Goal: Find specific page/section: Find specific page/section

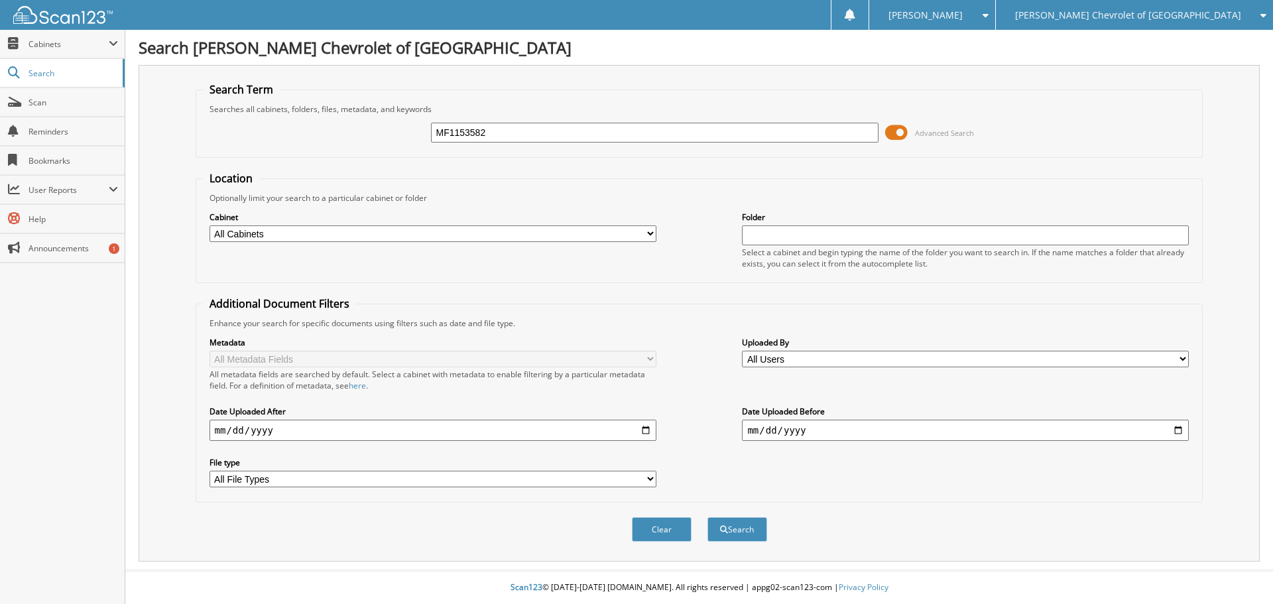
type input "MF1153582"
click at [708, 517] on button "Search" at bounding box center [738, 529] width 60 height 25
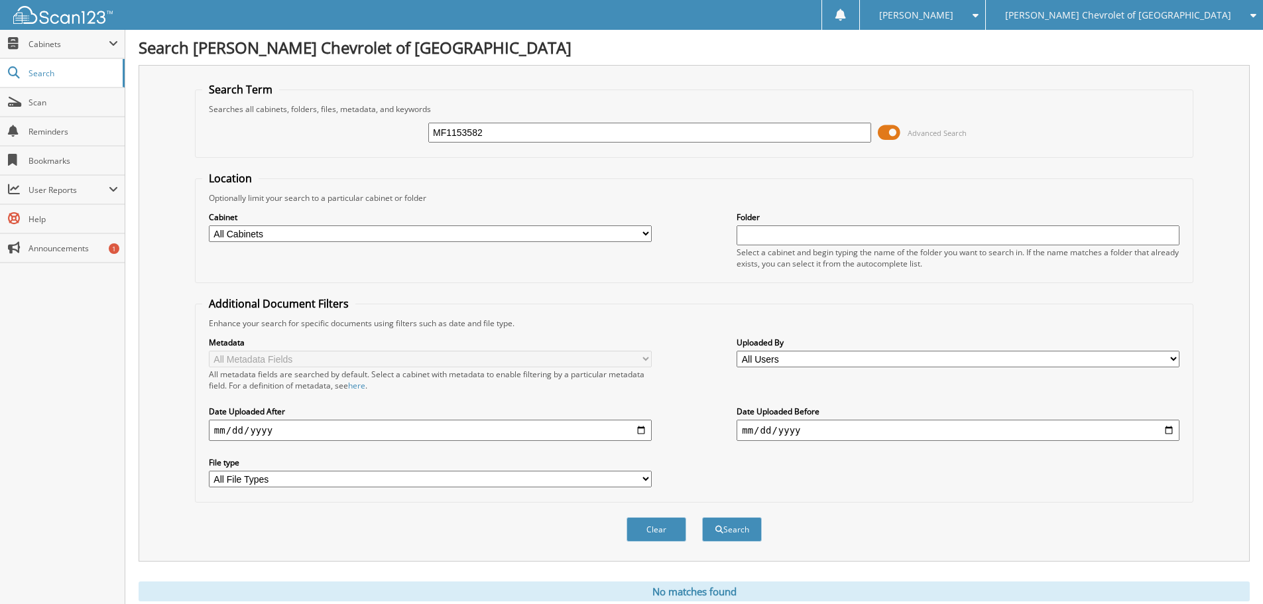
click at [501, 139] on input "MF1153582" at bounding box center [649, 133] width 443 height 20
type input "MF115352"
click at [702, 517] on button "Search" at bounding box center [732, 529] width 60 height 25
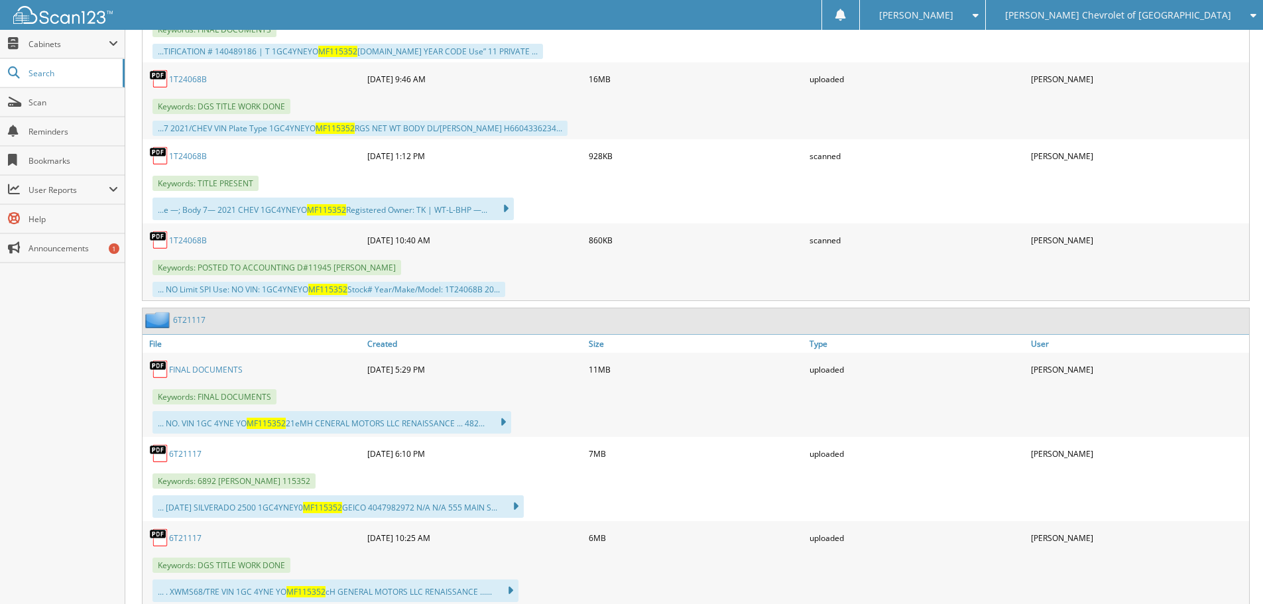
scroll to position [729, 0]
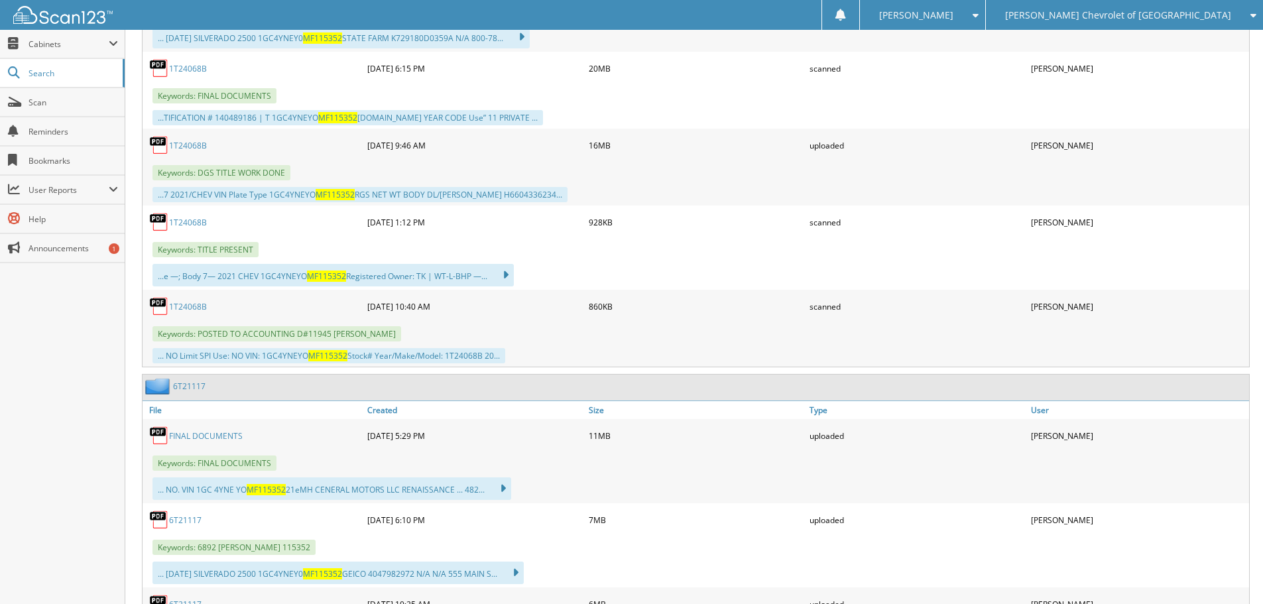
click at [188, 306] on link "1T24068B" at bounding box center [188, 306] width 38 height 11
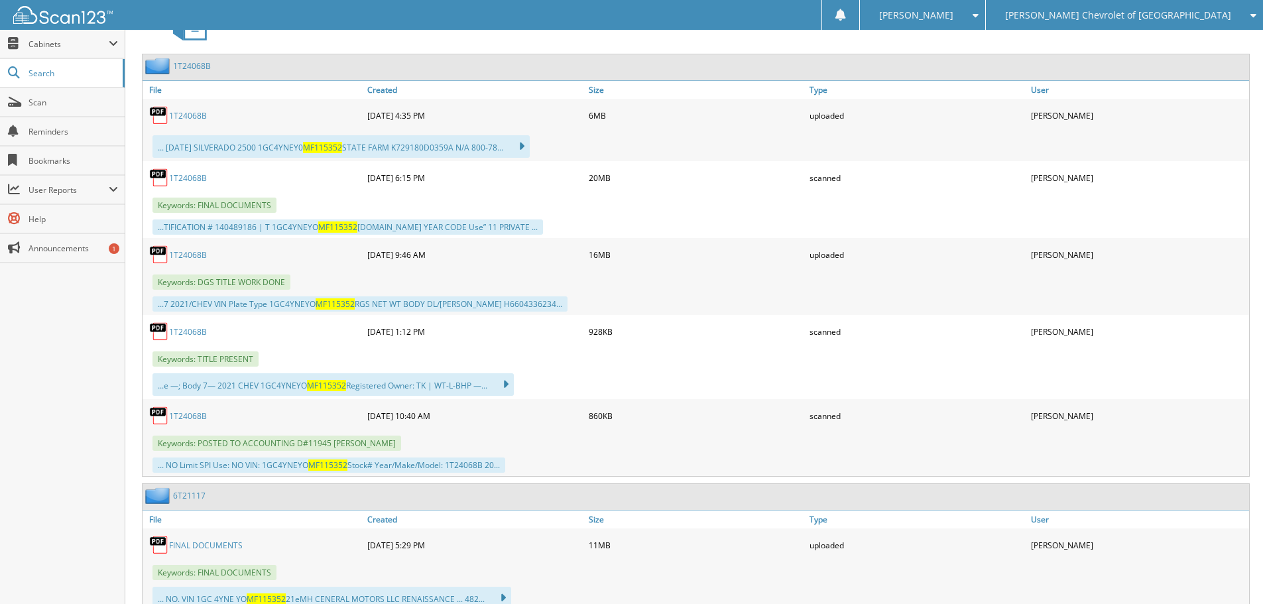
scroll to position [597, 0]
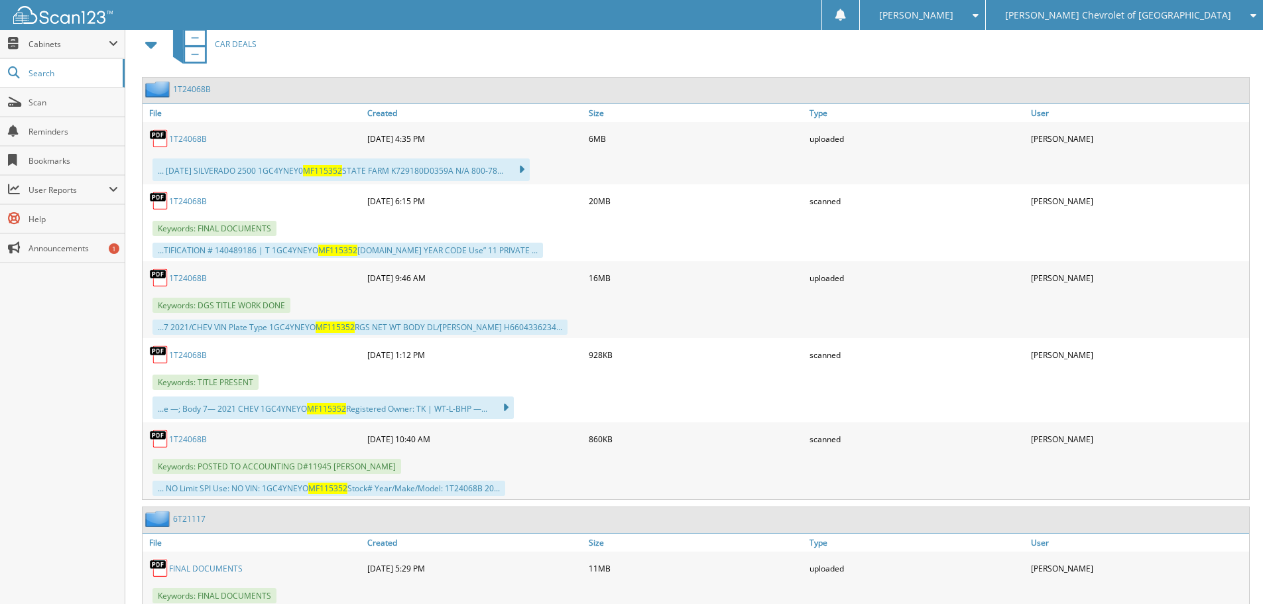
click at [194, 139] on link "1T24068B" at bounding box center [188, 138] width 38 height 11
click at [64, 108] on link "Scan" at bounding box center [62, 102] width 125 height 29
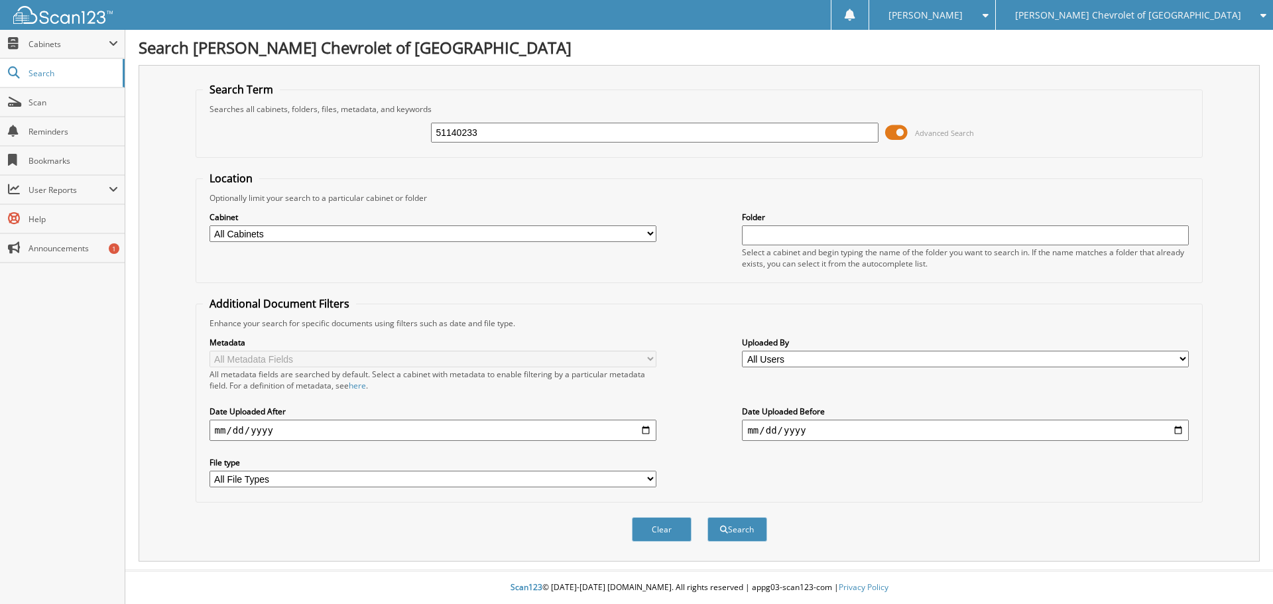
type input "51140233"
click at [708, 517] on button "Search" at bounding box center [738, 529] width 60 height 25
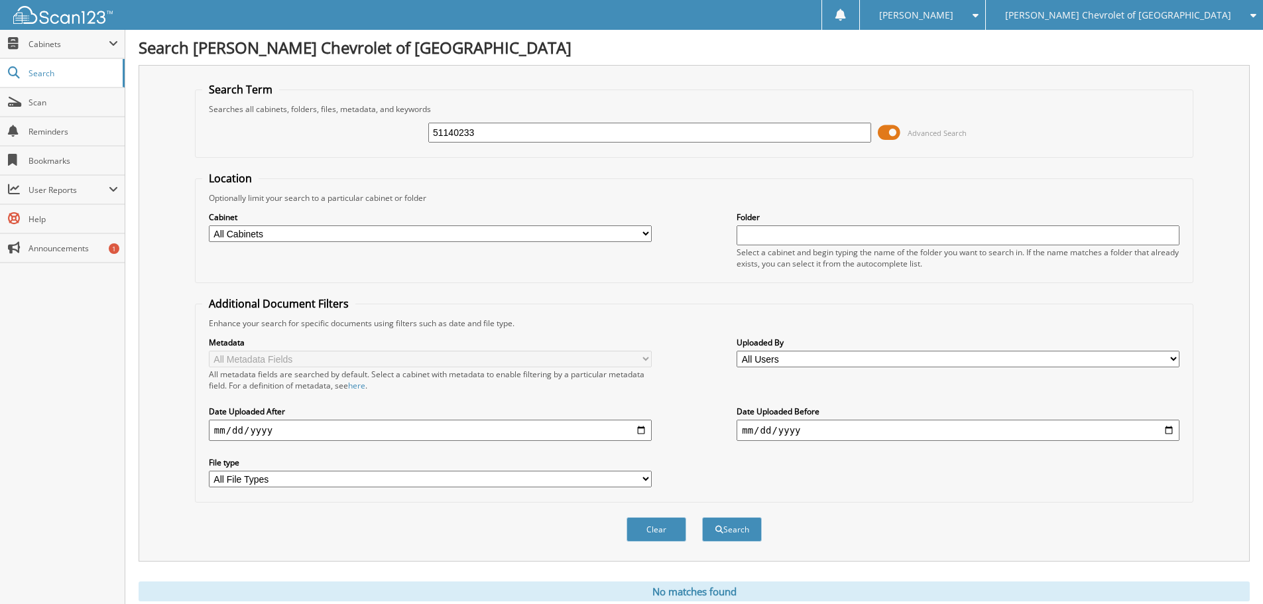
click at [440, 137] on input "51140233" at bounding box center [649, 133] width 443 height 20
type input "S1140233"
click at [721, 536] on button "Search" at bounding box center [732, 529] width 60 height 25
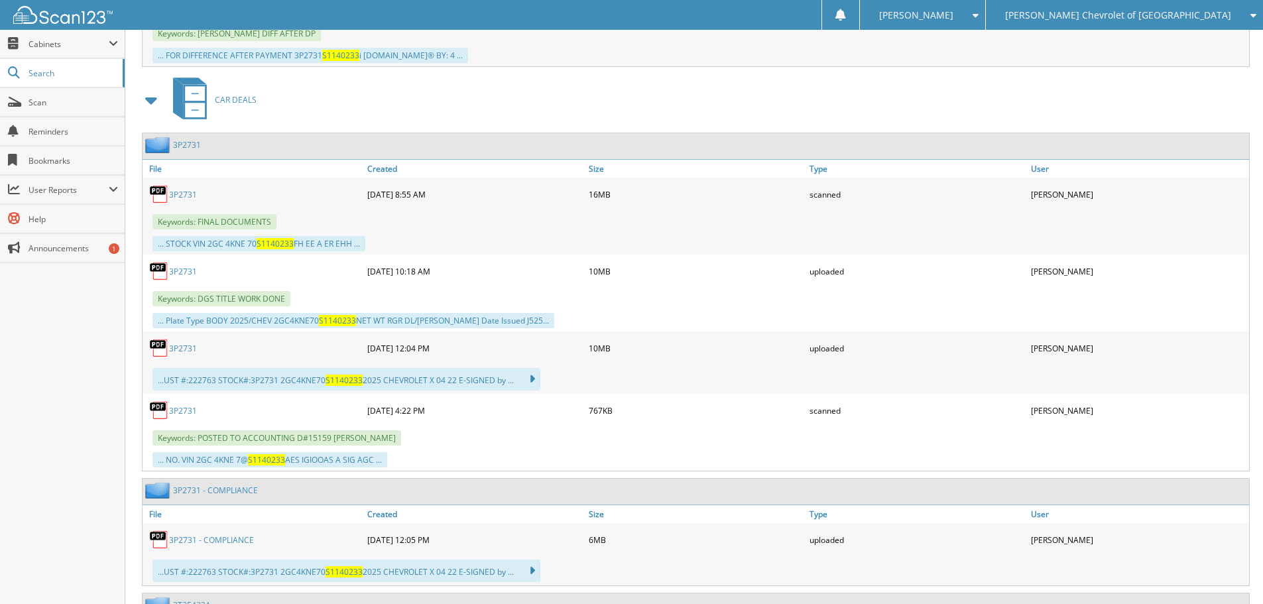
scroll to position [796, 0]
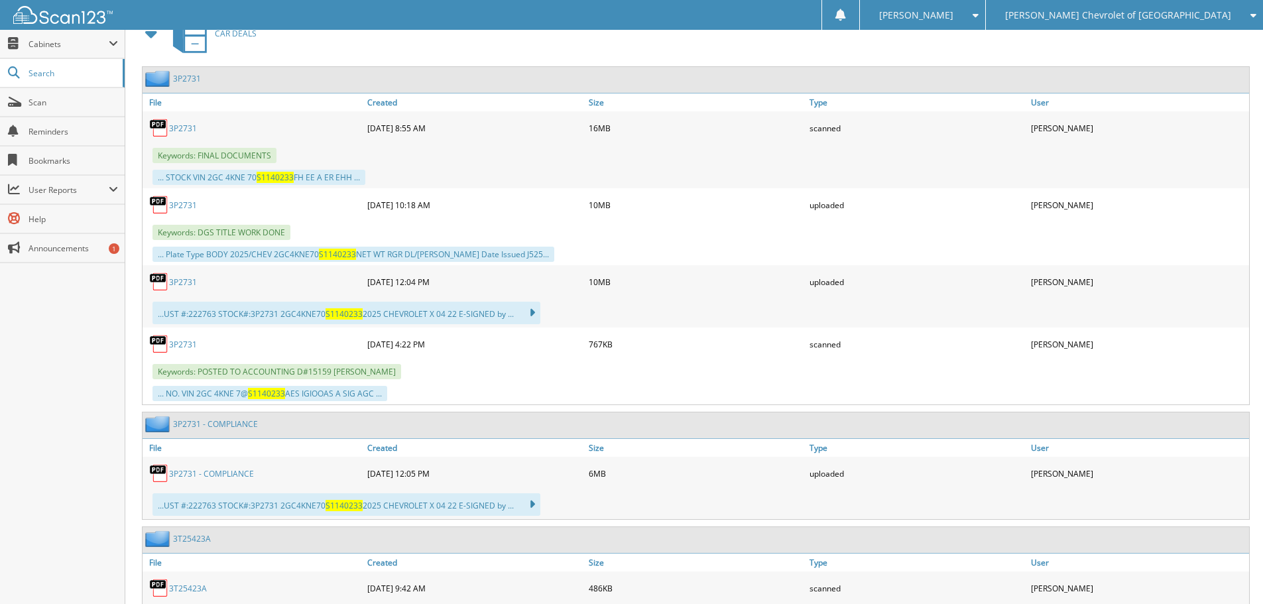
click at [188, 346] on link "3P2731" at bounding box center [183, 344] width 28 height 11
click at [189, 284] on link "3P2731" at bounding box center [183, 282] width 28 height 11
click at [65, 105] on span "Scan" at bounding box center [74, 102] width 90 height 11
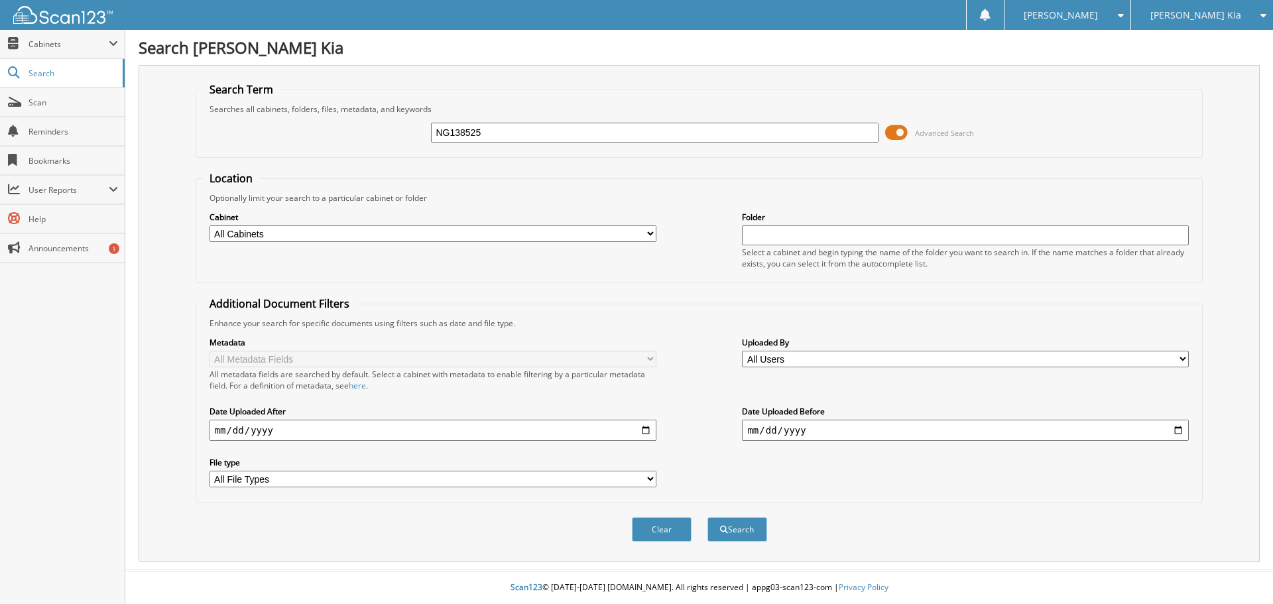
type input "NG138525"
click at [708, 517] on button "Search" at bounding box center [738, 529] width 60 height 25
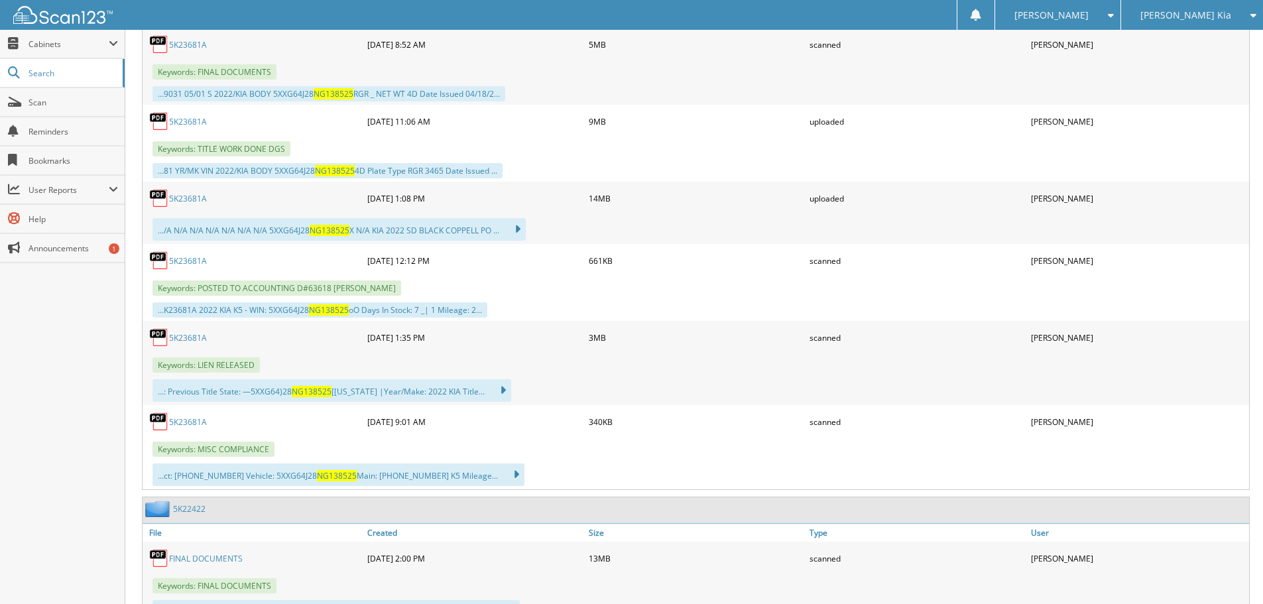
scroll to position [729, 0]
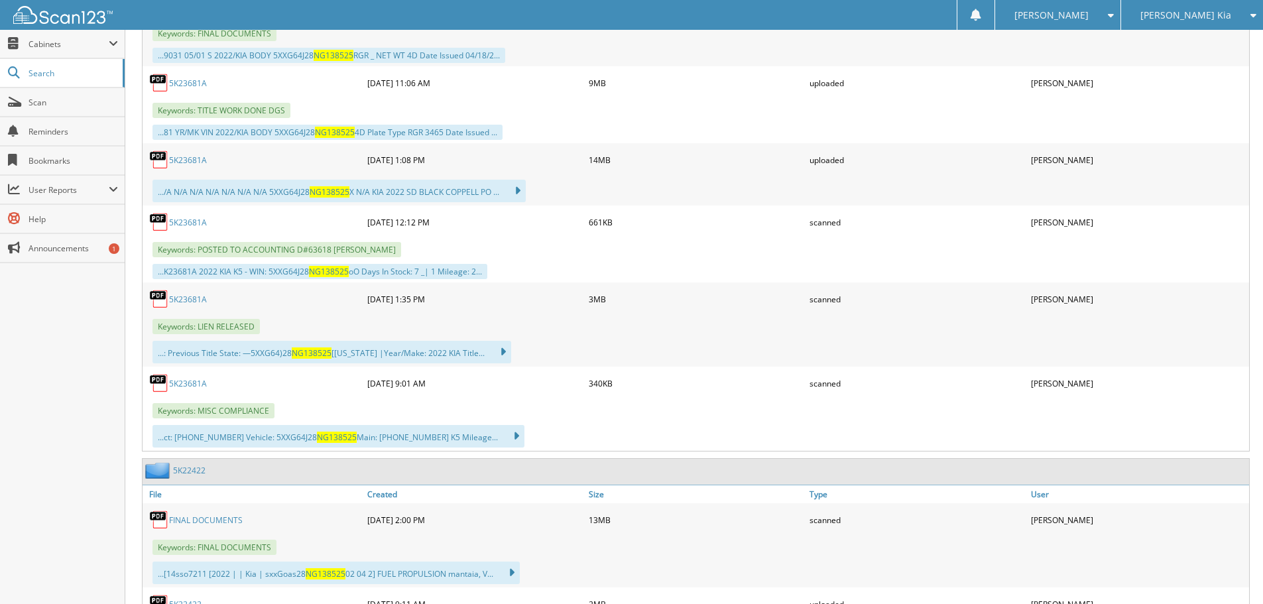
click at [193, 219] on link "5K23681A" at bounding box center [188, 222] width 38 height 11
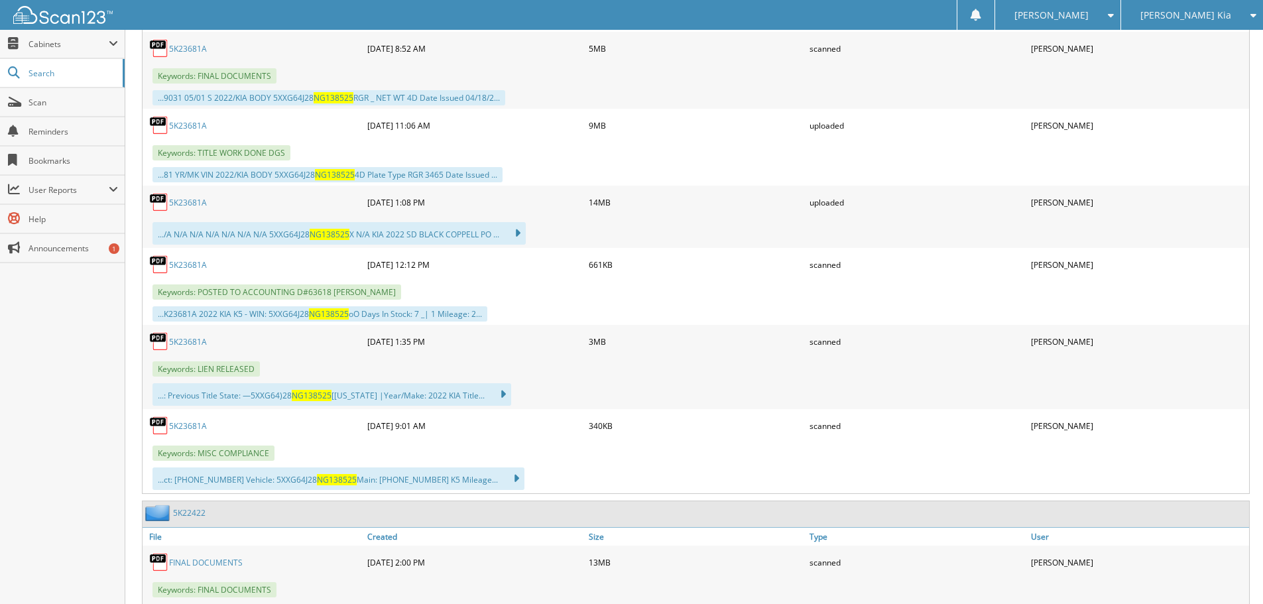
scroll to position [663, 0]
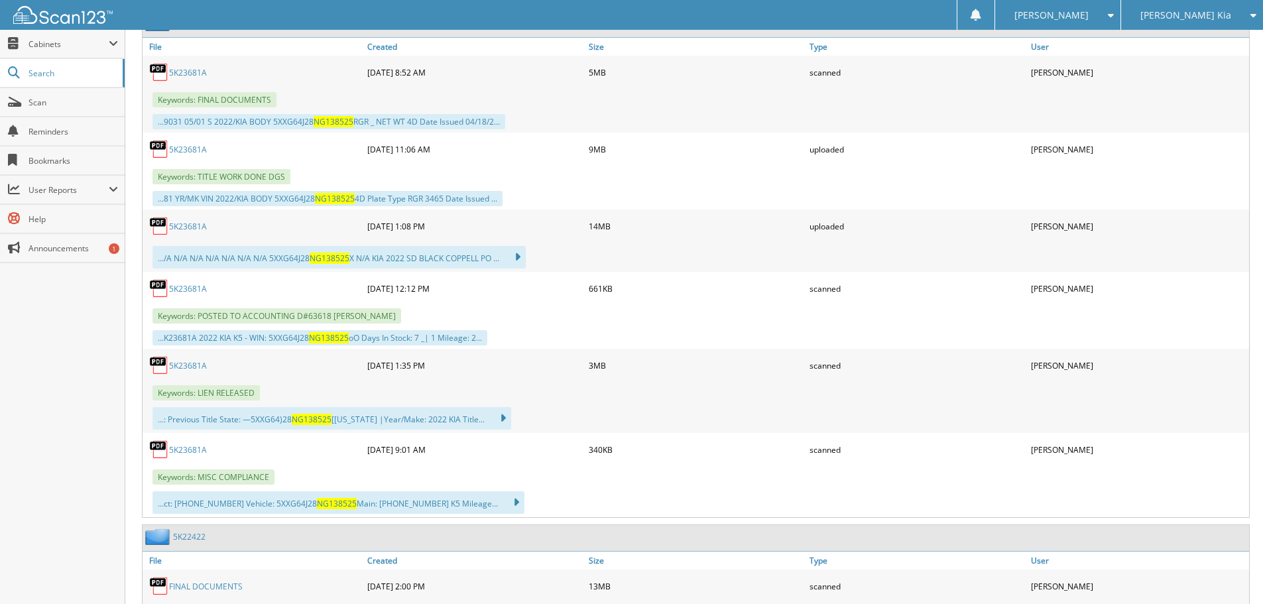
click at [186, 227] on link "5K23681A" at bounding box center [188, 226] width 38 height 11
click at [58, 104] on span "Scan" at bounding box center [74, 102] width 90 height 11
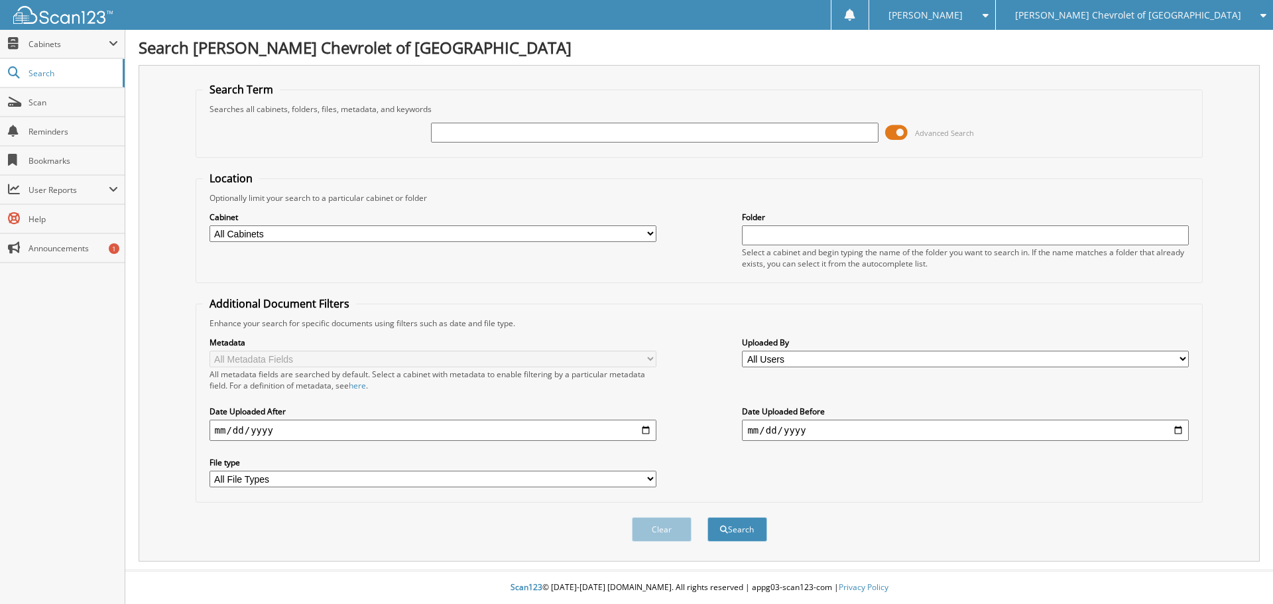
click at [532, 137] on input "text" at bounding box center [654, 133] width 447 height 20
type input "KS621220"
click at [708, 517] on button "Search" at bounding box center [738, 529] width 60 height 25
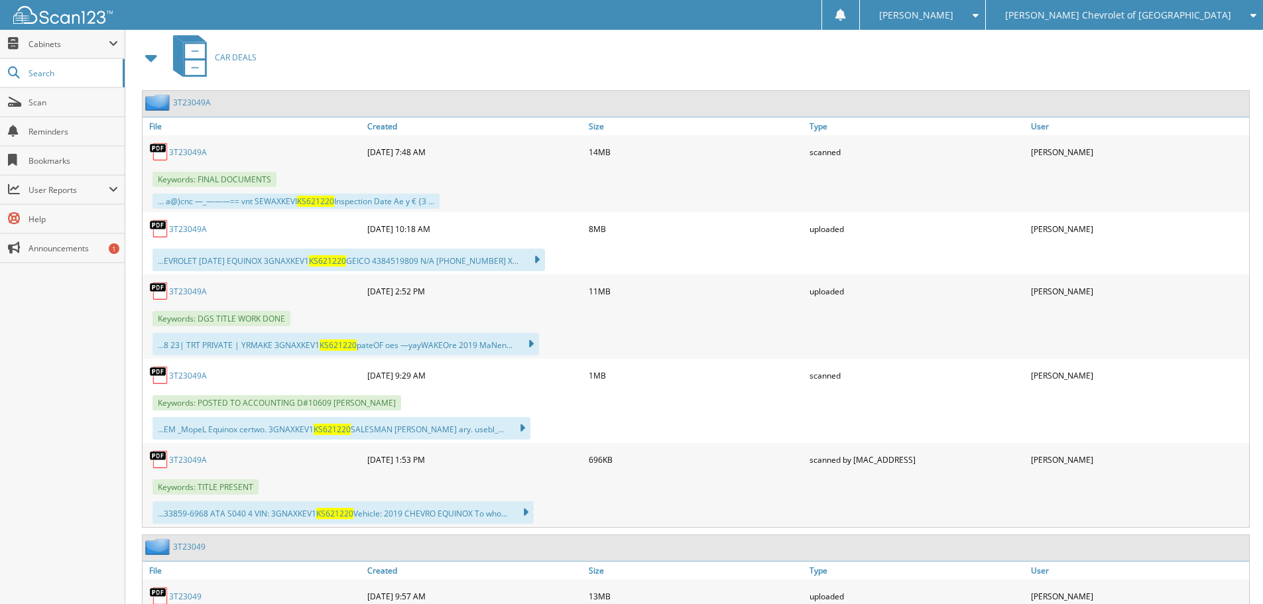
scroll to position [597, 0]
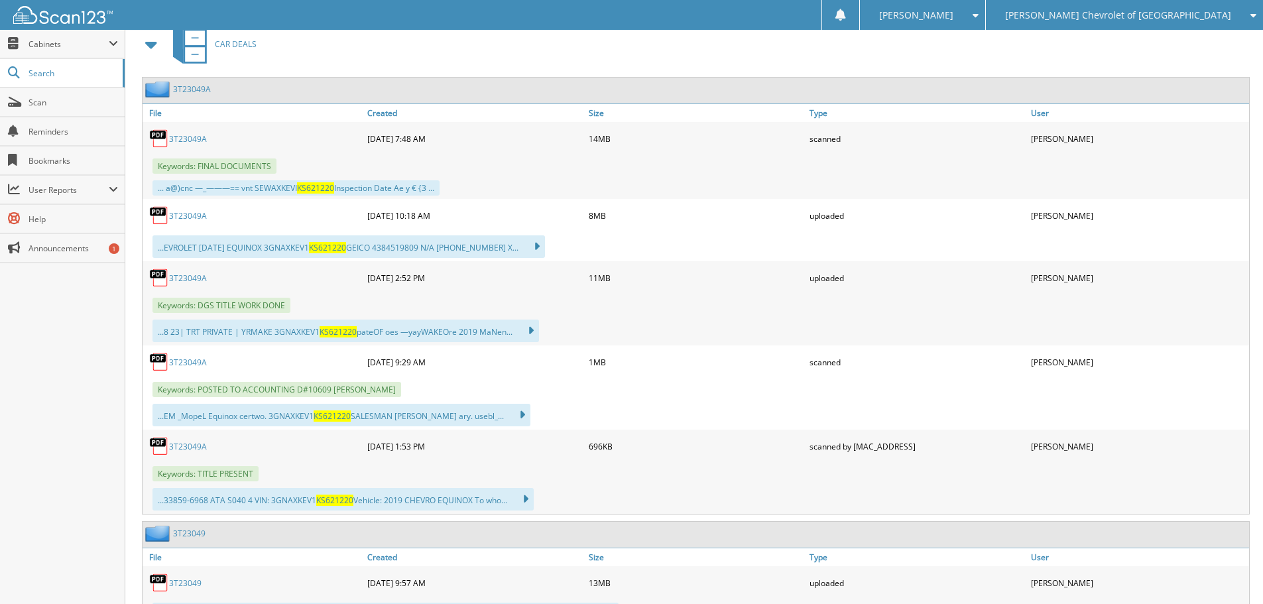
click at [201, 363] on link "3T23049A" at bounding box center [188, 362] width 38 height 11
click at [193, 220] on link "3T23049A" at bounding box center [188, 215] width 38 height 11
click at [54, 103] on span "Scan" at bounding box center [74, 102] width 90 height 11
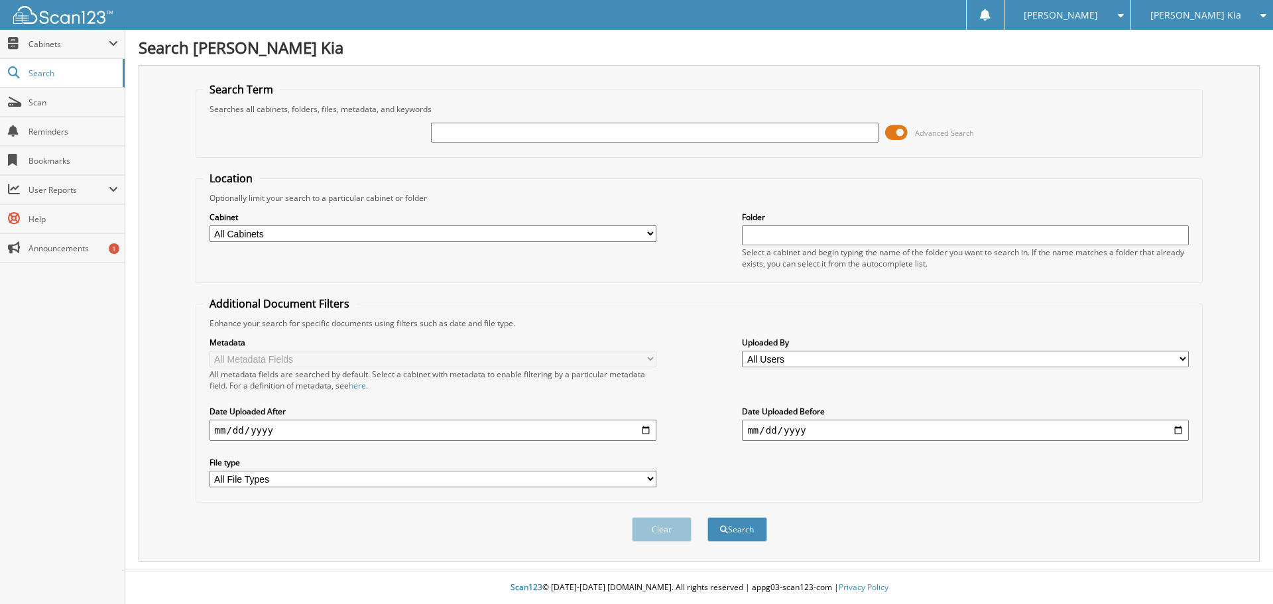
click at [523, 131] on input "text" at bounding box center [654, 133] width 447 height 20
type input "9"
type input "P7889755"
click at [708, 517] on button "Search" at bounding box center [738, 529] width 60 height 25
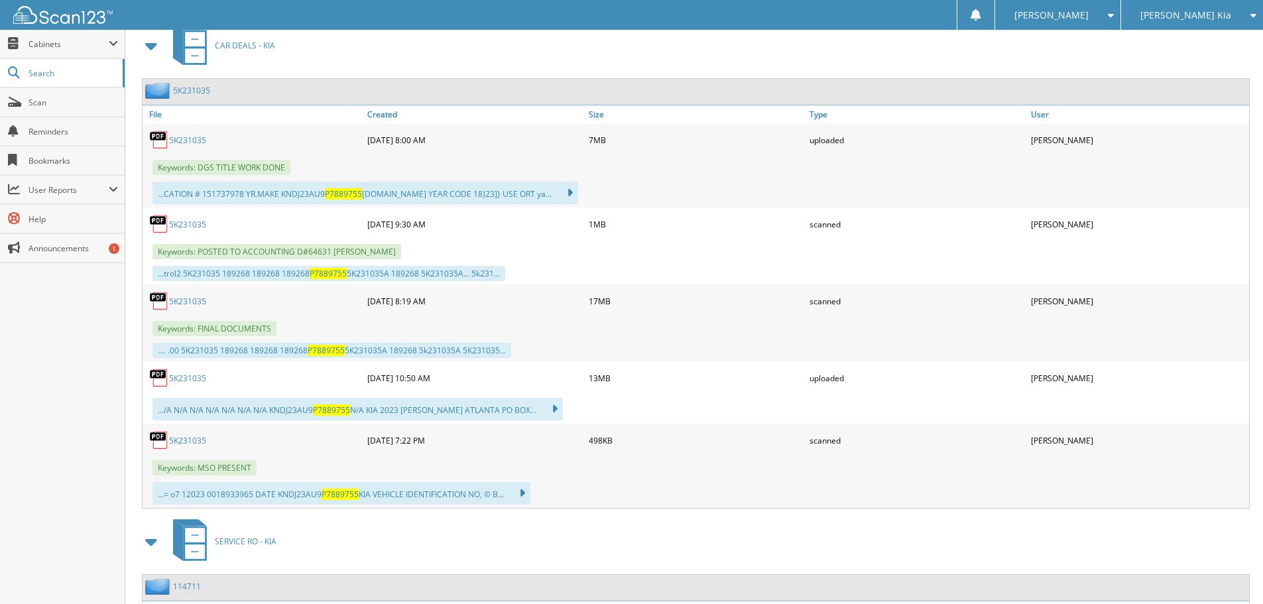
scroll to position [597, 0]
click at [198, 226] on link "5K231035" at bounding box center [187, 222] width 37 height 11
click at [202, 379] on link "5K231035" at bounding box center [187, 376] width 37 height 11
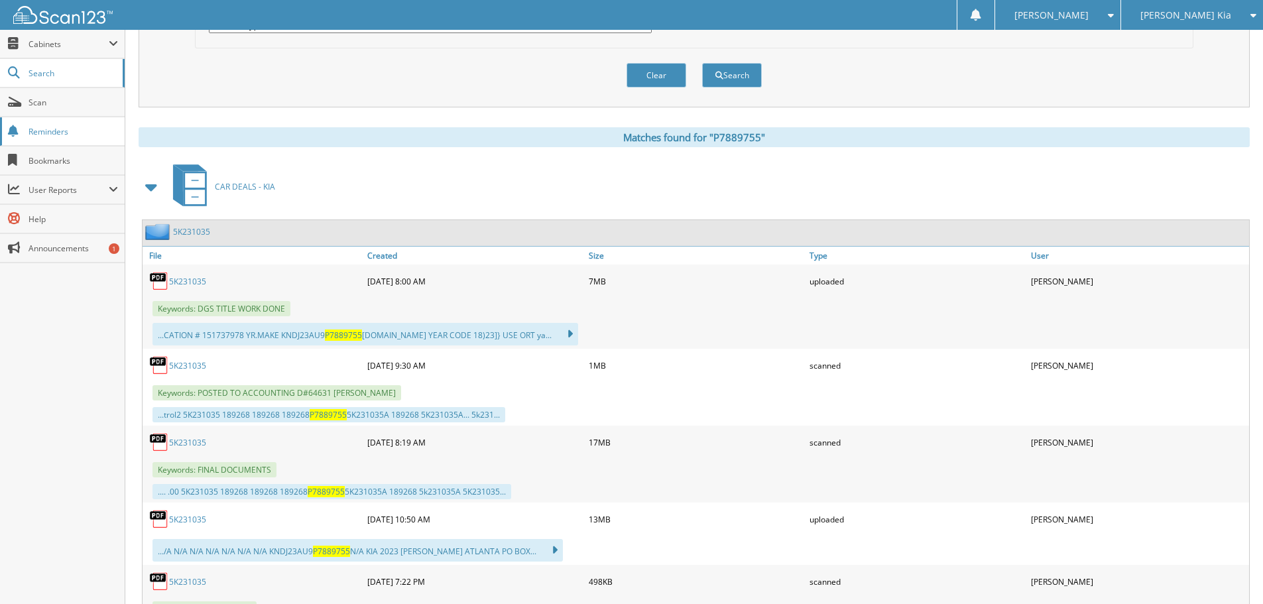
scroll to position [398, 0]
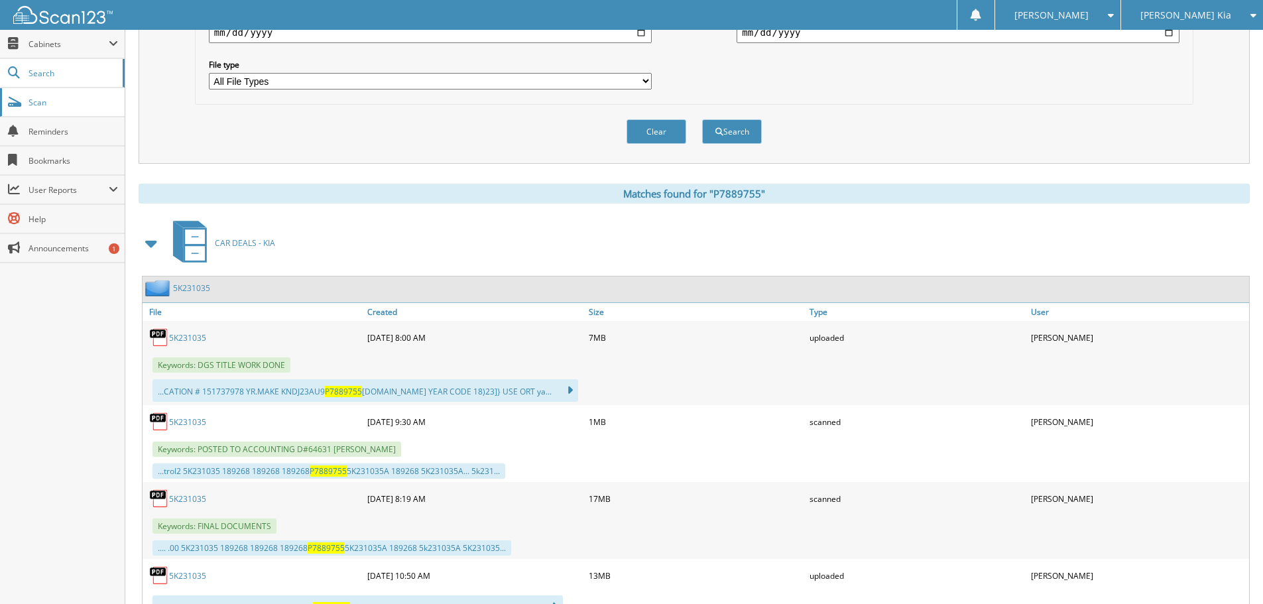
click at [50, 100] on span "Scan" at bounding box center [74, 102] width 90 height 11
